Goal: Transaction & Acquisition: Book appointment/travel/reservation

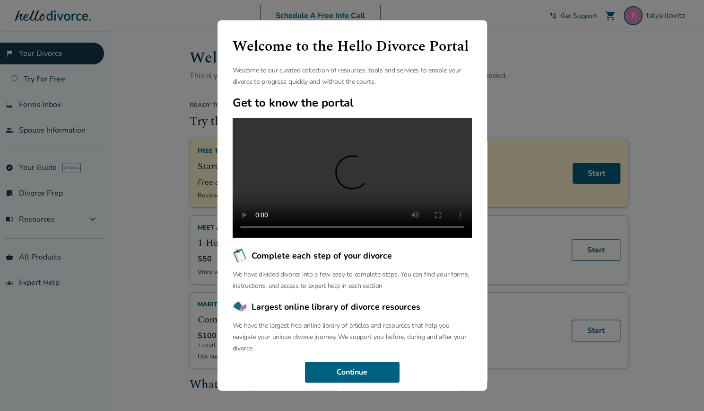
scroll to position [40, 0]
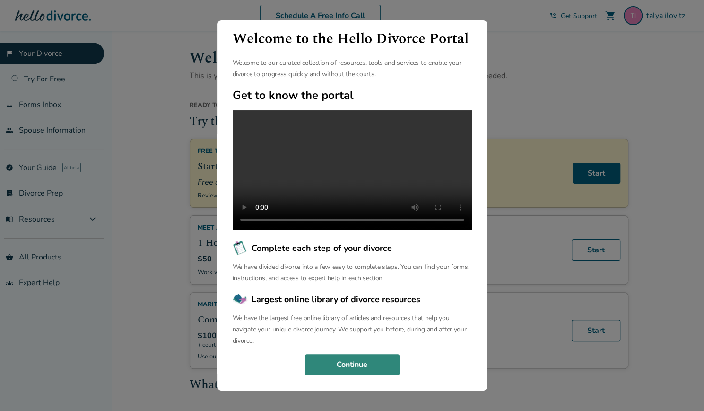
click at [333, 358] on button "Continue" at bounding box center [352, 364] width 95 height 21
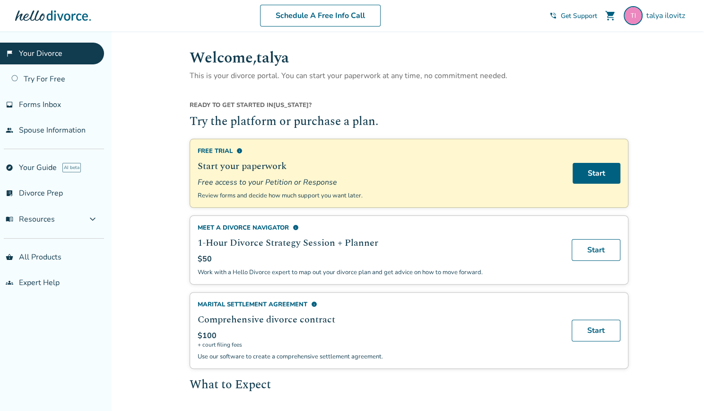
click at [573, 17] on span "Get Support" at bounding box center [579, 15] width 36 height 9
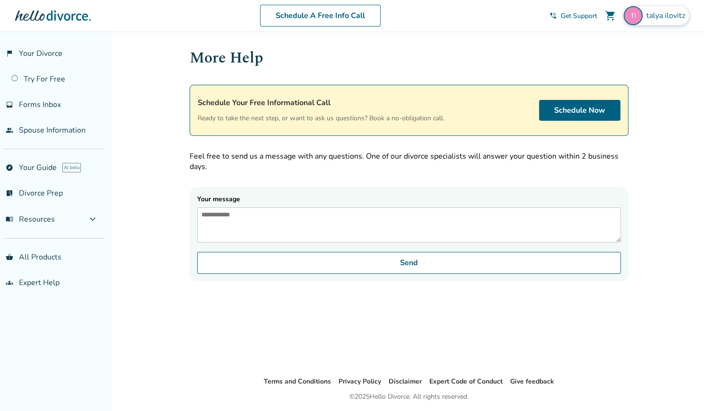
click at [656, 12] on span "talya ilovitz" at bounding box center [668, 15] width 43 height 10
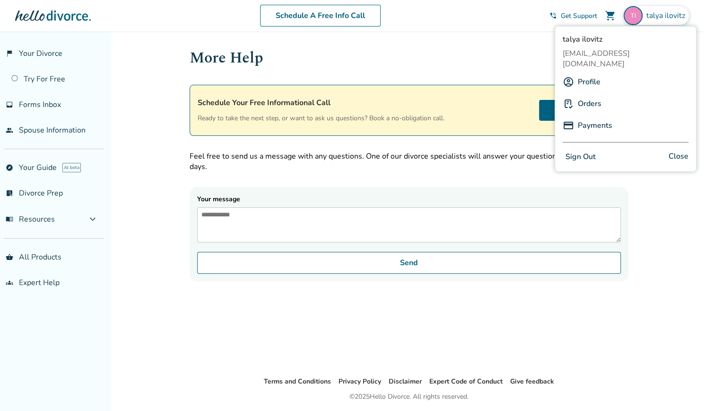
click at [586, 95] on link "Orders" at bounding box center [590, 104] width 24 height 18
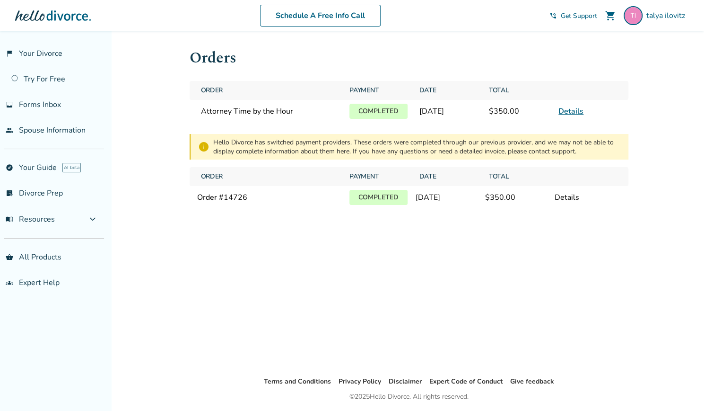
scroll to position [1, 0]
click at [569, 18] on span "Get Support" at bounding box center [579, 15] width 36 height 9
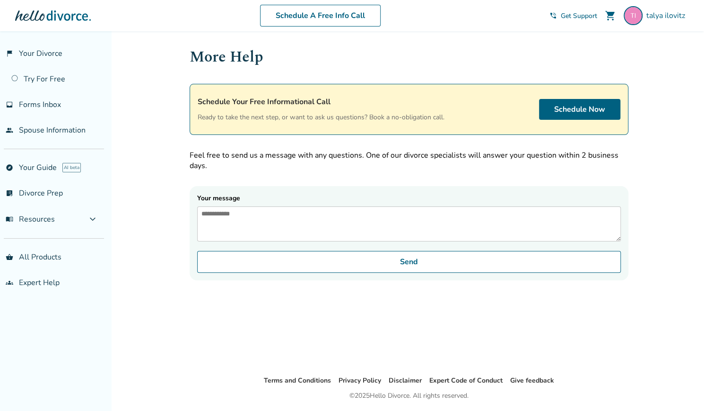
scroll to position [31, 0]
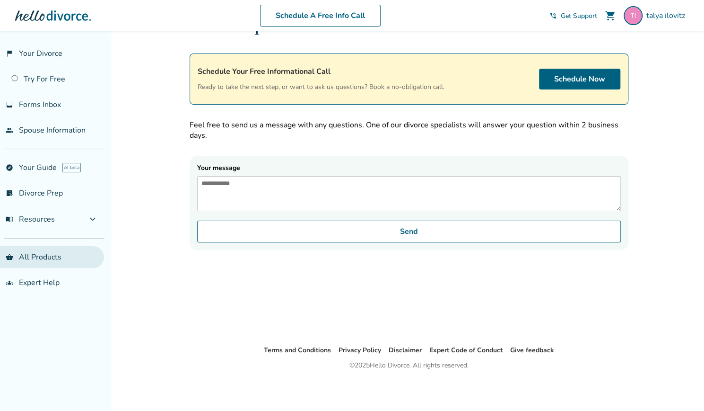
click at [34, 262] on link "shopping_basket All Products" at bounding box center [52, 257] width 104 height 22
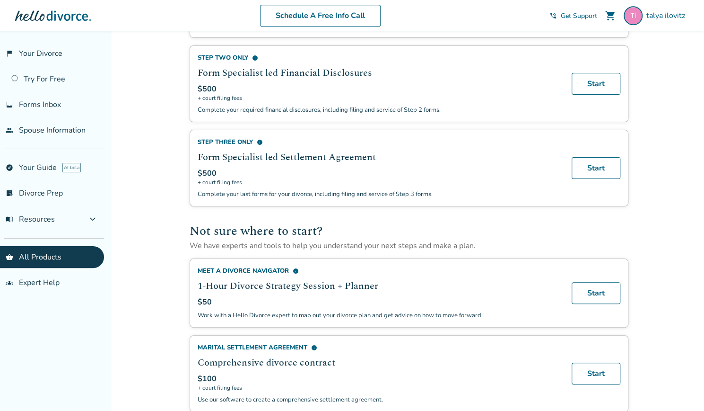
scroll to position [523, 0]
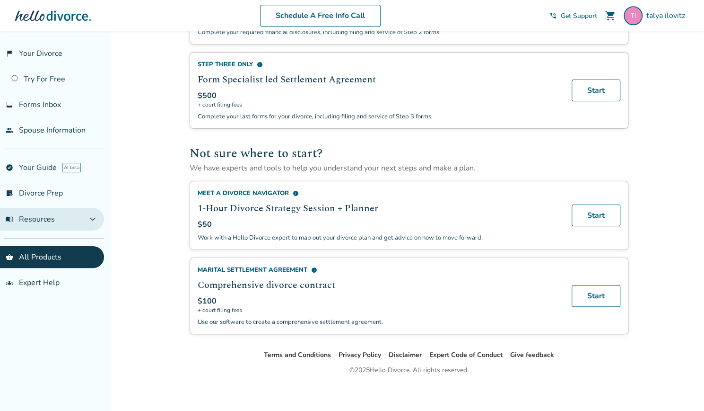
click at [43, 215] on span "menu_book Resources" at bounding box center [30, 219] width 49 height 10
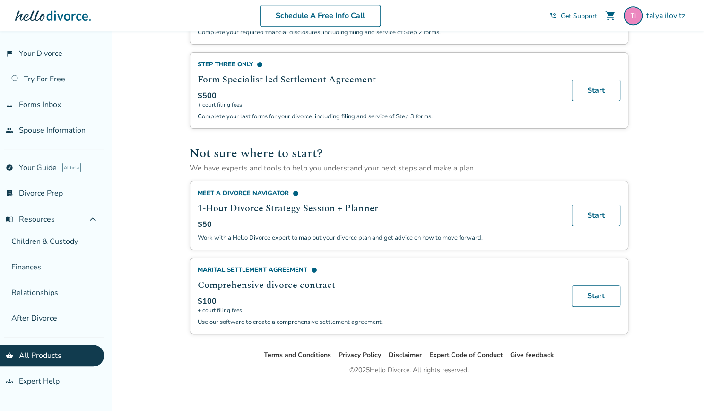
click at [70, 346] on link "shopping_basket All Products" at bounding box center [52, 355] width 104 height 22
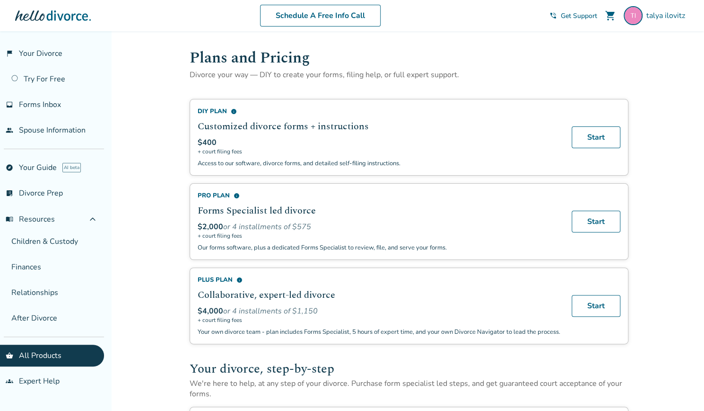
click at [78, 17] on div at bounding box center [53, 15] width 76 height 19
click at [608, 18] on span "shopping_cart" at bounding box center [610, 15] width 11 height 11
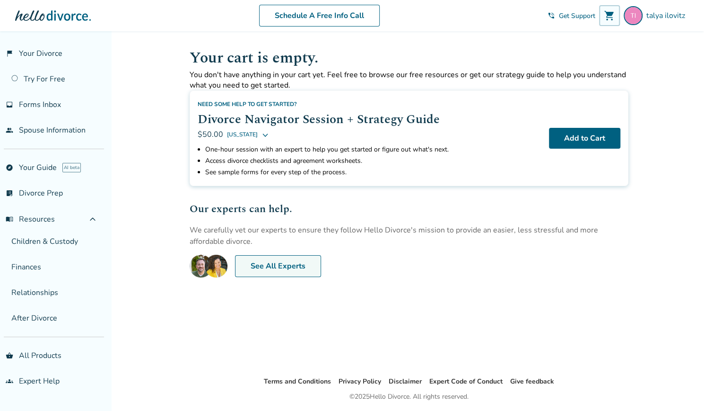
click at [259, 273] on link "See All Experts" at bounding box center [278, 266] width 86 height 22
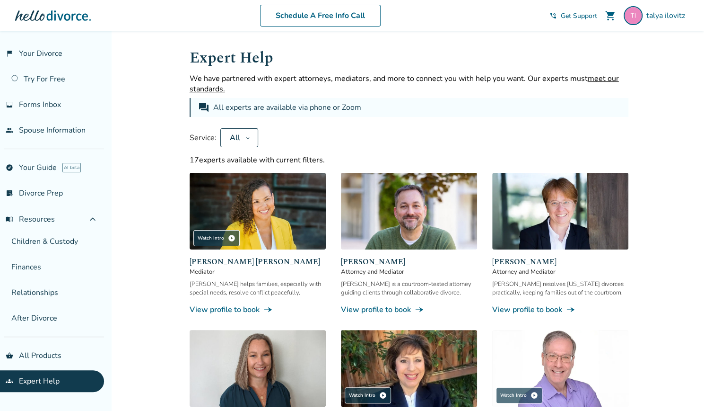
click at [364, 305] on link "View profile to book line_end_arrow_notch" at bounding box center [409, 309] width 136 height 10
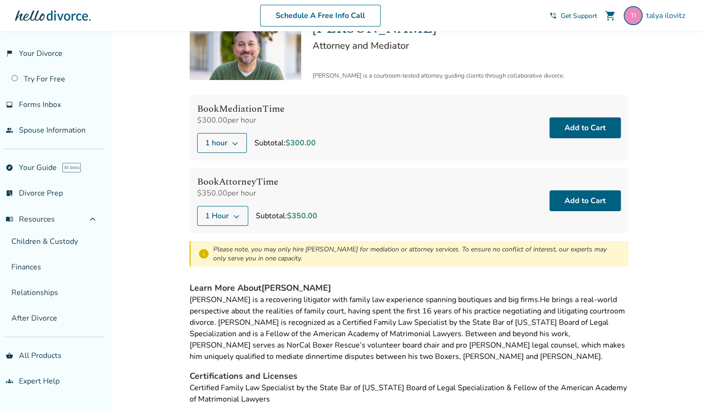
scroll to position [43, 0]
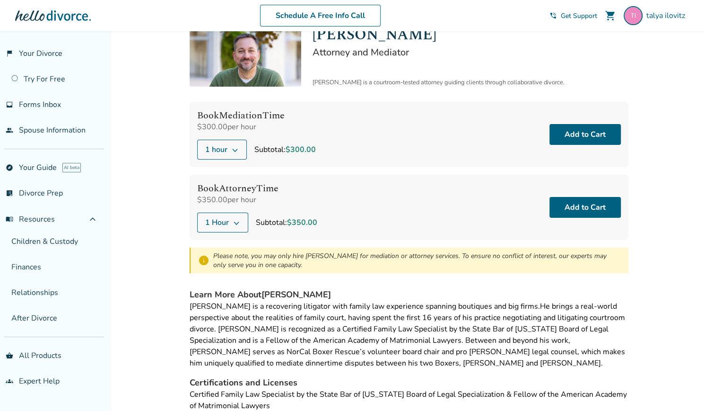
click at [238, 150] on button "1 hour" at bounding box center [222, 150] width 50 height 20
click at [253, 132] on div "Book Mediation Time $300.00 per hour 1 hour Subtotal: $300.00" at bounding box center [256, 134] width 119 height 50
click at [225, 222] on span "1 Hour" at bounding box center [217, 222] width 24 height 11
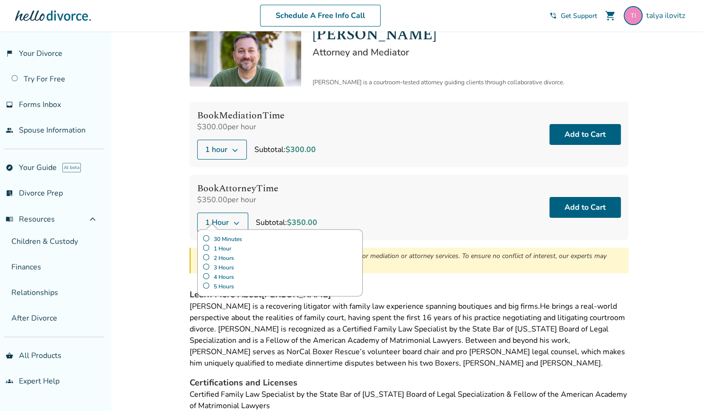
click at [204, 237] on label "30 Minutes" at bounding box center [279, 238] width 155 height 9
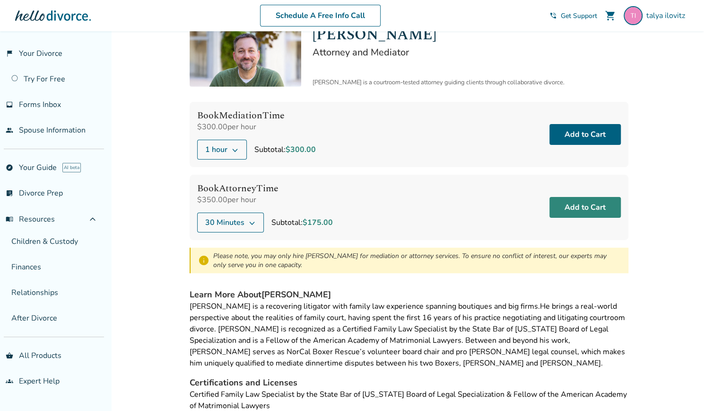
click at [583, 207] on button "Add to Cart" at bounding box center [585, 207] width 71 height 21
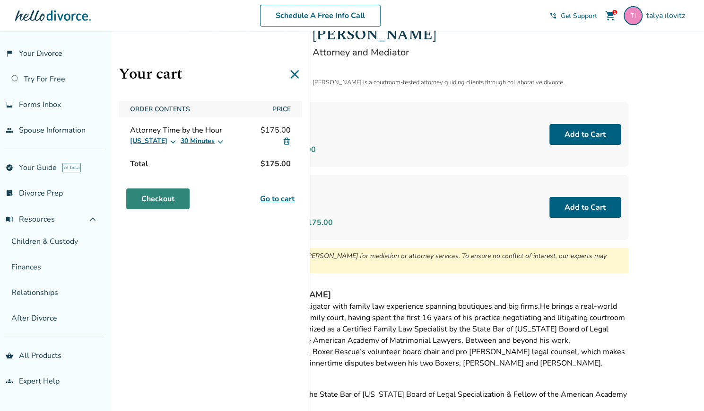
click at [160, 193] on link "Checkout" at bounding box center [157, 198] width 63 height 21
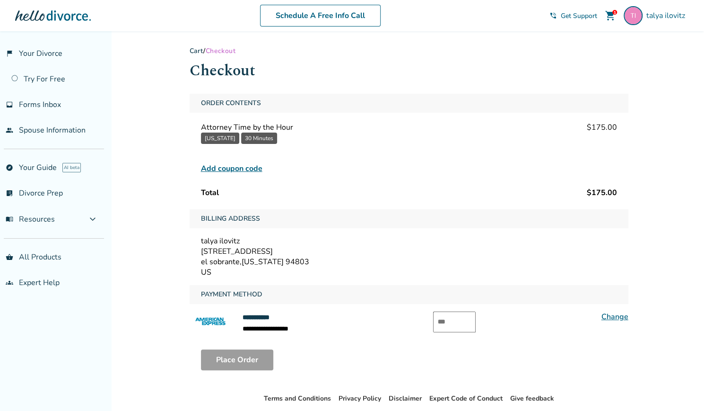
click at [451, 324] on input "text" at bounding box center [454, 321] width 43 height 21
type input "****"
click at [216, 365] on button "Place Order" at bounding box center [237, 359] width 72 height 21
